Goal: Task Accomplishment & Management: Manage account settings

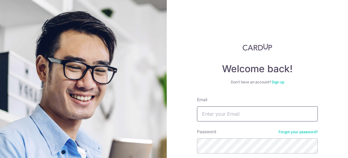
type input "[EMAIL_ADDRESS][DOMAIN_NAME]"
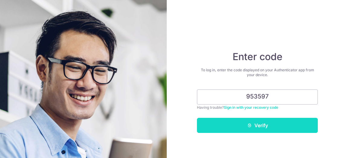
type input "953597"
click at [272, 123] on button "Verify" at bounding box center [257, 125] width 121 height 15
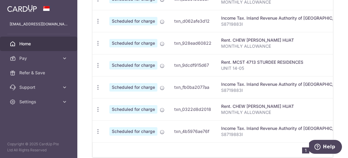
scroll to position [330, 0]
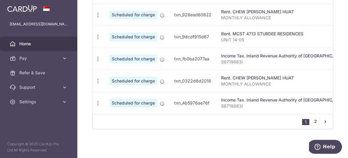
click at [317, 122] on link "2" at bounding box center [315, 121] width 7 height 7
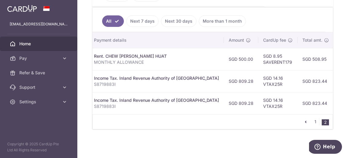
scroll to position [176, 0]
